Goal: Task Accomplishment & Management: Manage account settings

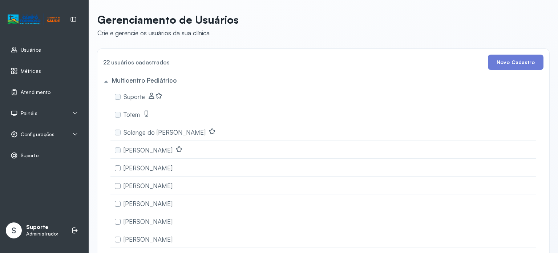
click at [72, 172] on div "Usuários Métricas Atendimento Painéis Totem Tv Configurações Geral Fluxo de ate…" at bounding box center [44, 126] width 89 height 253
click at [76, 135] on icon at bounding box center [75, 134] width 6 height 6
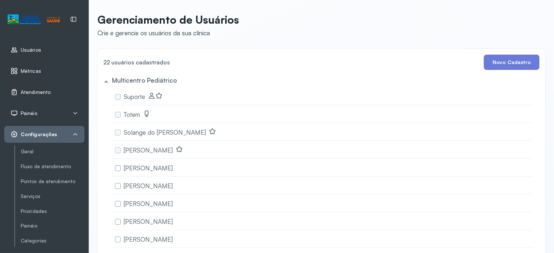
click at [72, 132] on div "Configurações" at bounding box center [45, 134] width 68 height 7
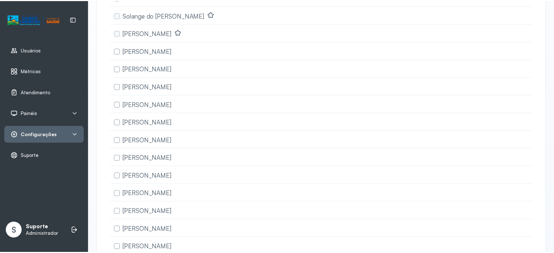
scroll to position [265, 0]
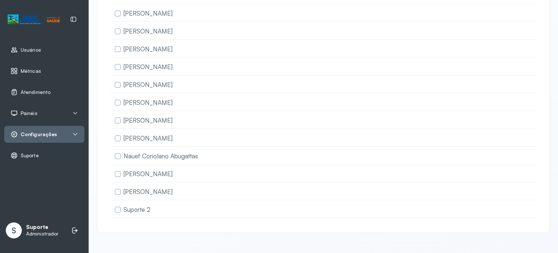
click at [80, 135] on div "Configurações" at bounding box center [44, 134] width 80 height 17
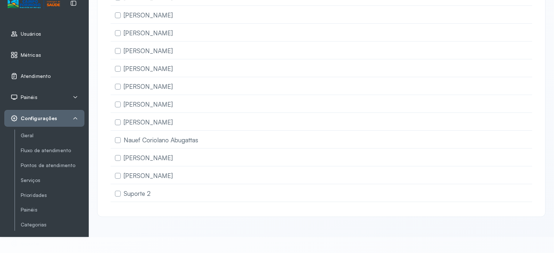
scroll to position [36, 0]
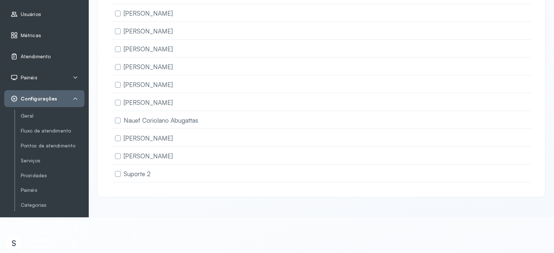
click at [69, 99] on div "Configurações" at bounding box center [45, 98] width 68 height 7
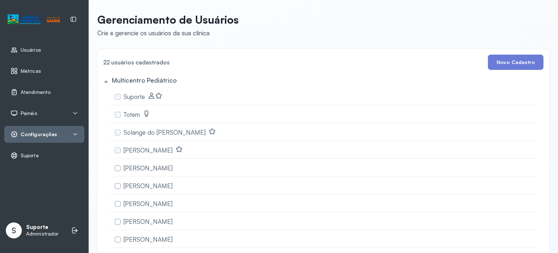
scroll to position [0, 0]
click at [79, 229] on li at bounding box center [75, 230] width 16 height 16
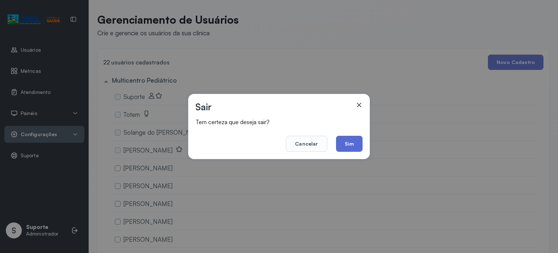
click at [350, 140] on button "Sim" at bounding box center [349, 144] width 27 height 16
